Goal: Find contact information: Find contact information

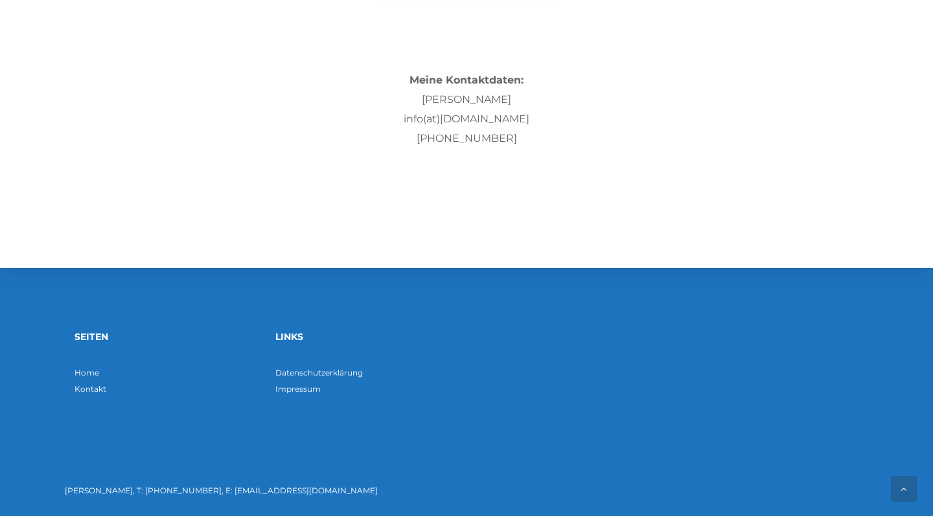
scroll to position [4001, 0]
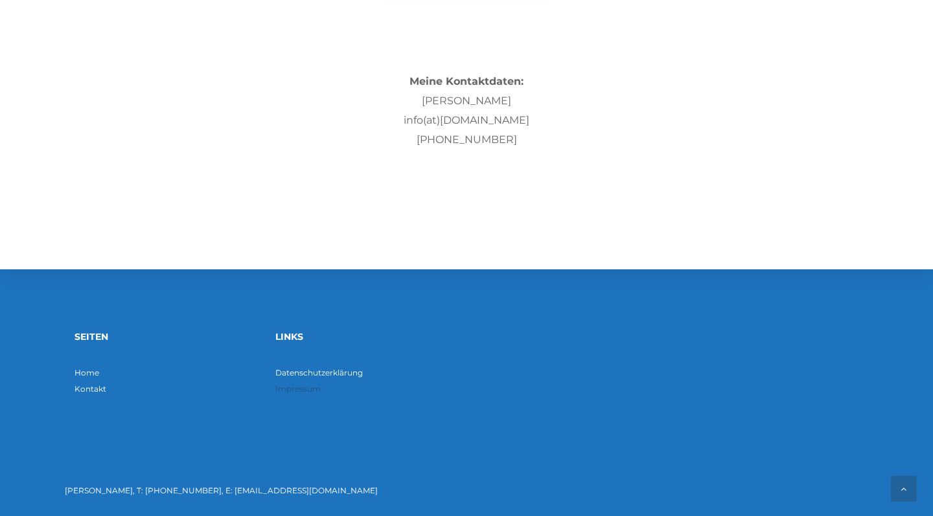
click at [294, 393] on link "Impressum" at bounding box center [297, 389] width 45 height 10
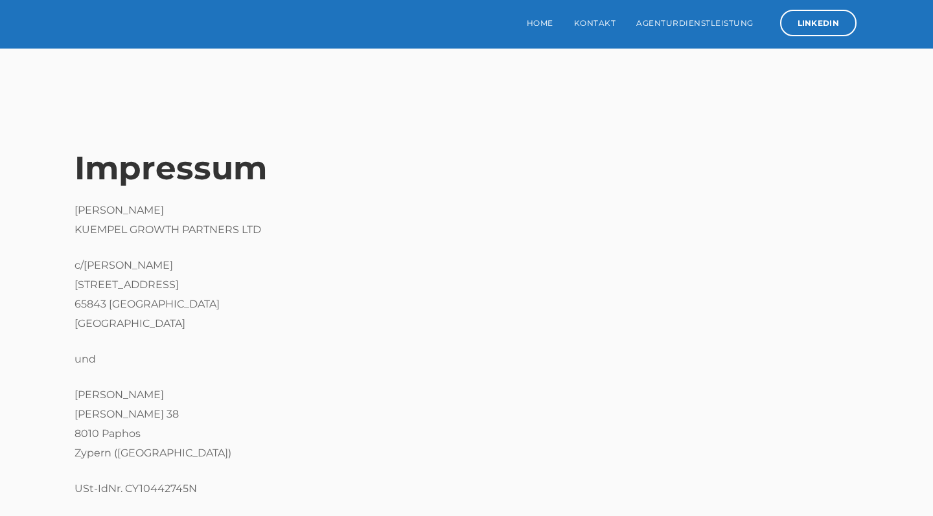
drag, startPoint x: 77, startPoint y: 209, endPoint x: 266, endPoint y: 233, distance: 190.8
click at [266, 233] on p "Markus Kümpel KUEMPEL GROWTH PARTNERS LTD" at bounding box center [467, 220] width 784 height 39
copy p "Markus Kümpel KUEMPEL GROWTH PARTNERS LTD"
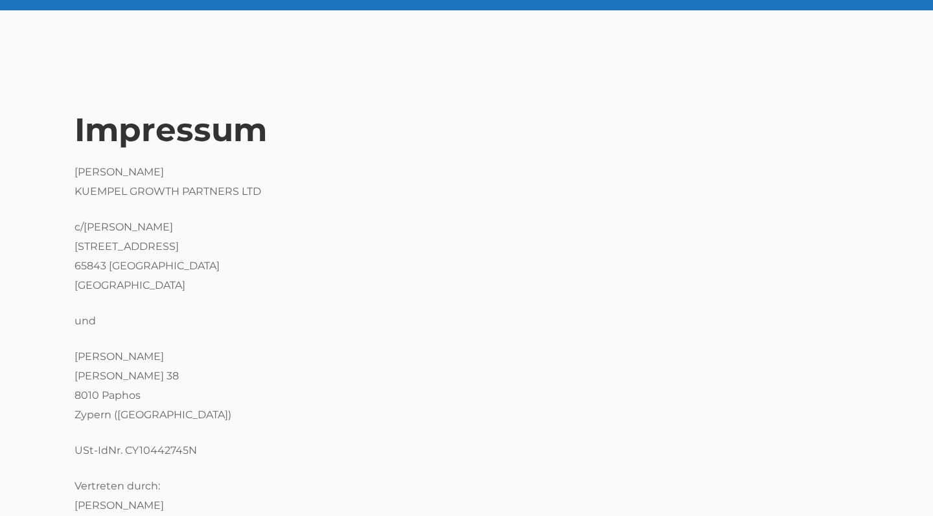
scroll to position [47, 0]
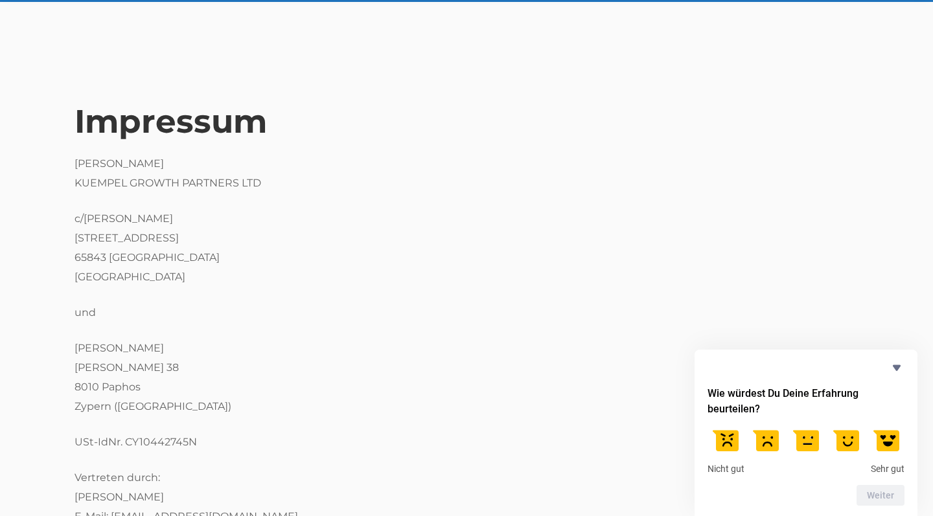
drag, startPoint x: 228, startPoint y: 406, endPoint x: 56, endPoint y: 344, distance: 183.0
copy p "Markus Kuempel Evagora Pallikaridi 38 8010 Paphos Zypern (Europäische Union)"
click at [196, 317] on p "und" at bounding box center [467, 312] width 784 height 19
drag, startPoint x: 80, startPoint y: 164, endPoint x: 164, endPoint y: 164, distance: 84.2
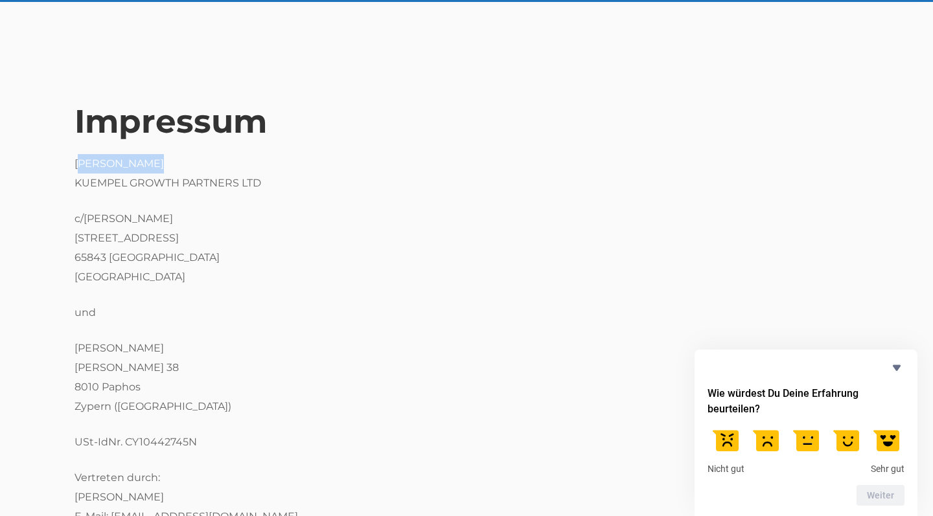
click at [164, 164] on p "Markus Kümpel KUEMPEL GROWTH PARTNERS LTD" at bounding box center [467, 173] width 784 height 39
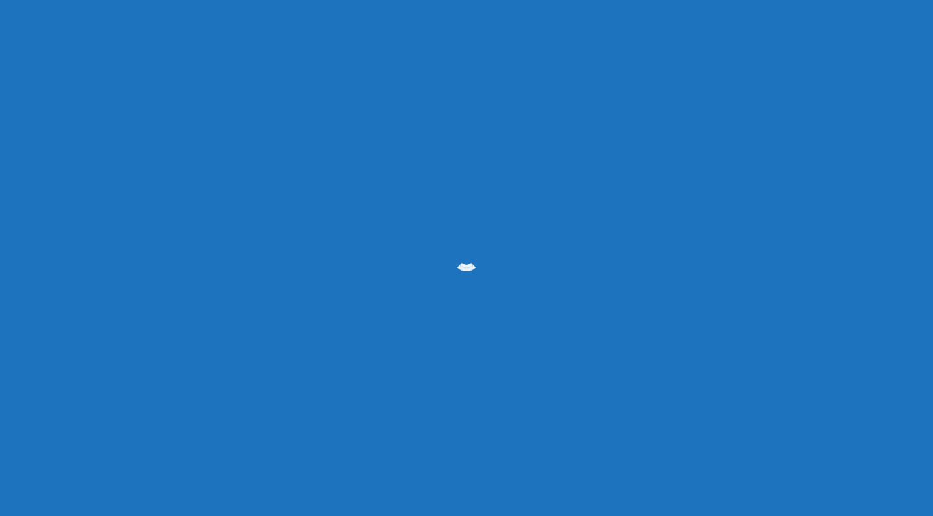
scroll to position [3748, 0]
